Goal: Task Accomplishment & Management: Use online tool/utility

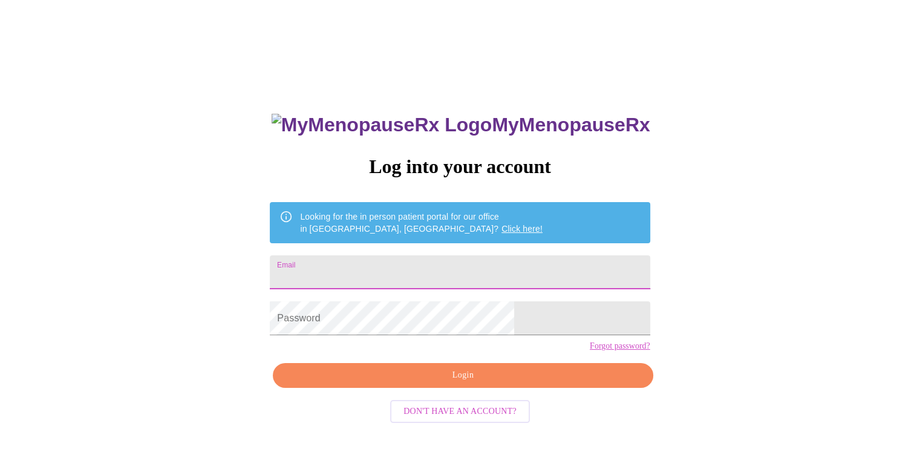
click at [388, 277] on input "Email" at bounding box center [460, 272] width 380 height 34
type input "[EMAIL_ADDRESS][DOMAIN_NAME]"
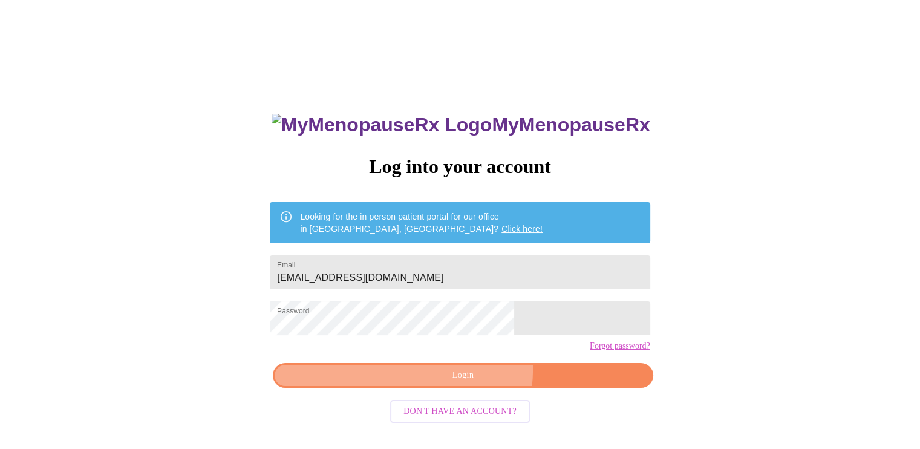
click at [471, 383] on span "Login" at bounding box center [463, 375] width 352 height 15
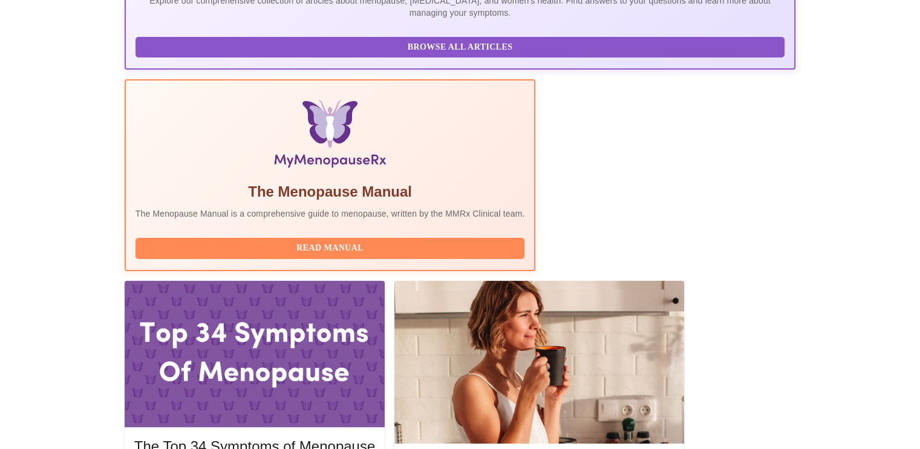
scroll to position [310, 0]
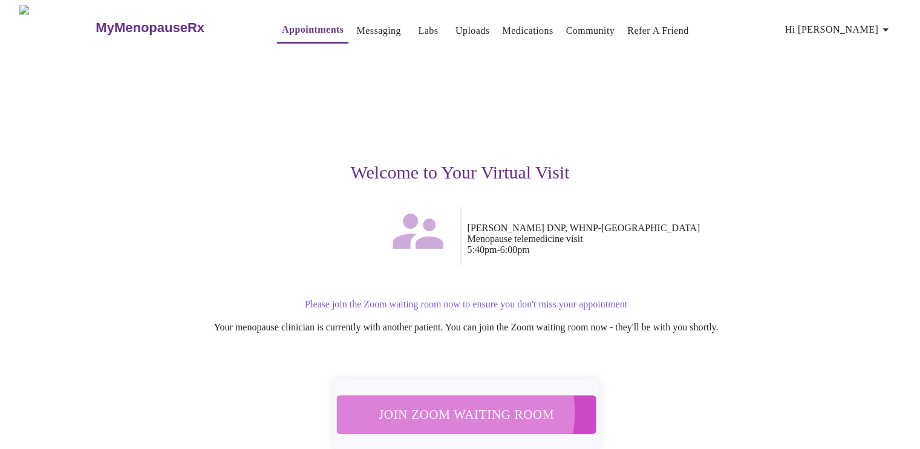
click at [453, 405] on span "Join Zoom Waiting Room" at bounding box center [466, 414] width 228 height 22
